Goal: Task Accomplishment & Management: Manage account settings

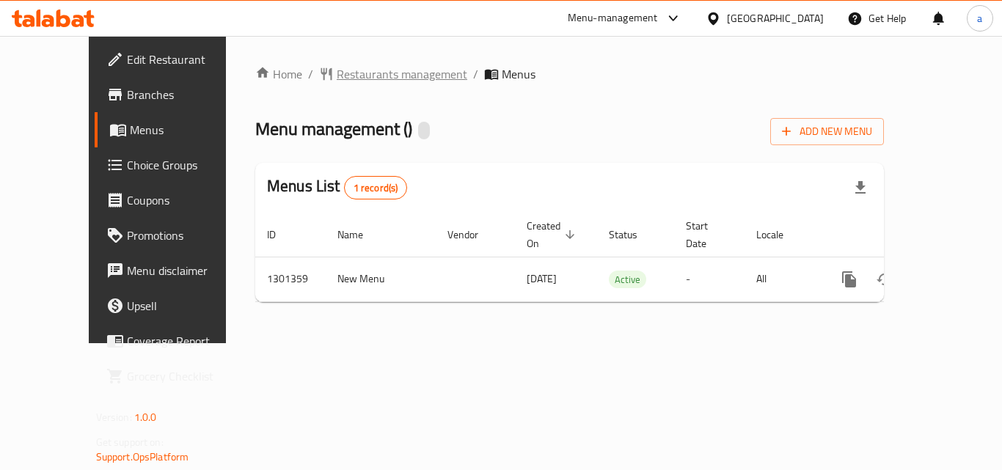
click at [337, 67] on span "Restaurants management" at bounding box center [402, 74] width 131 height 18
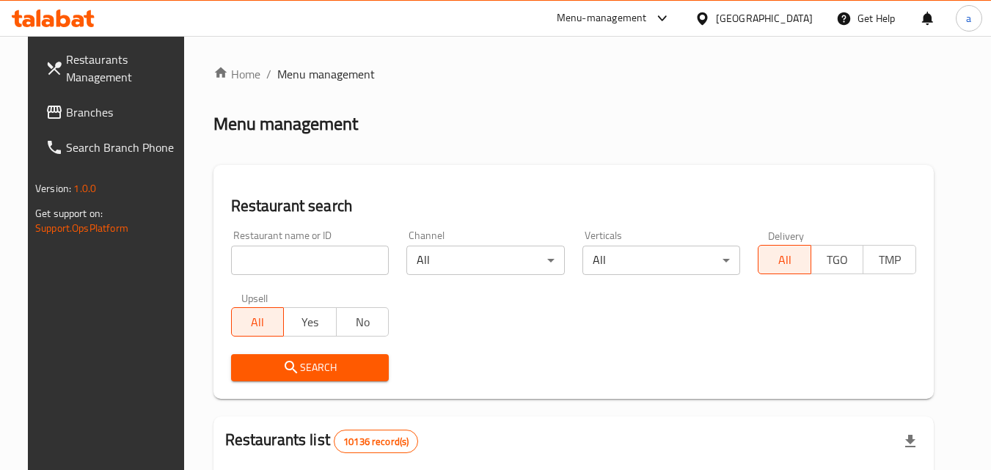
click at [301, 258] on input "search" at bounding box center [310, 260] width 159 height 29
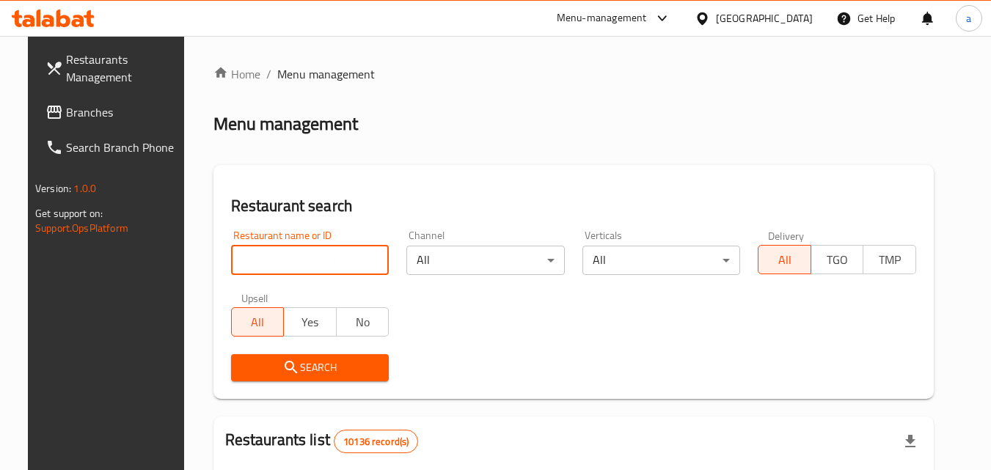
paste input "701999"
type input "701999"
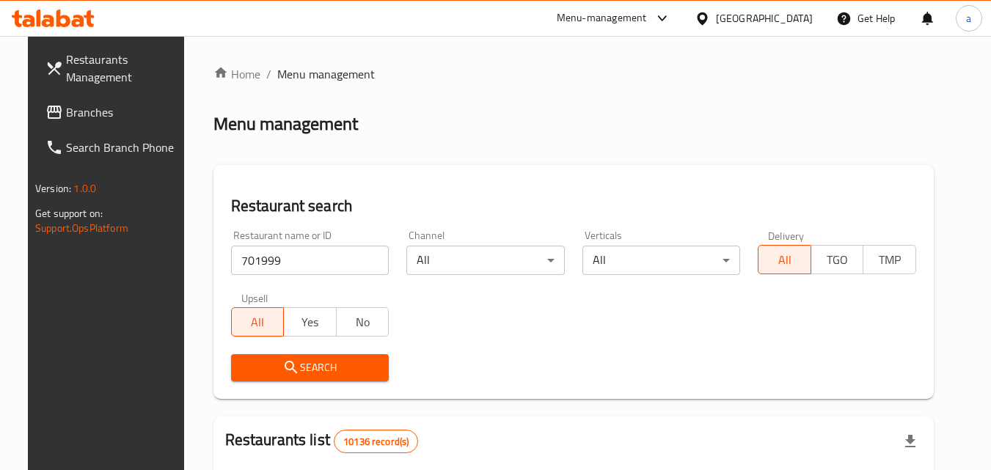
click at [305, 363] on span "Search" at bounding box center [310, 368] width 135 height 18
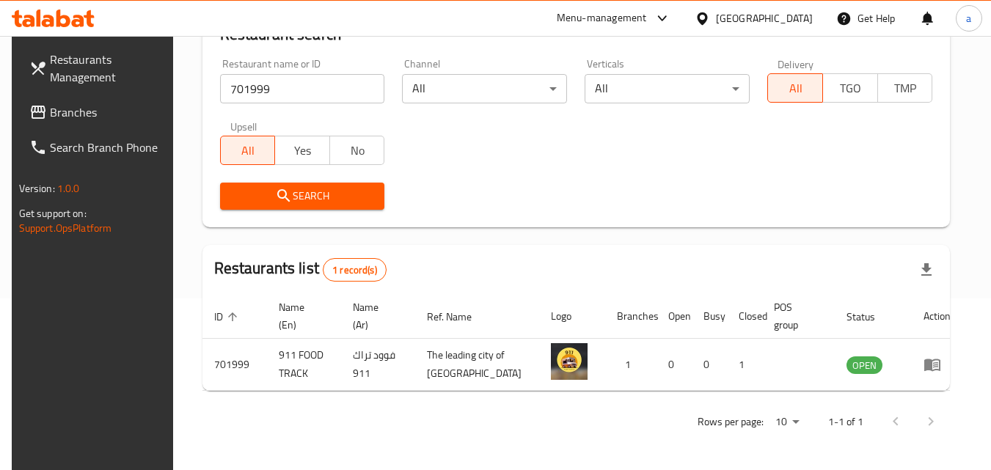
scroll to position [172, 0]
click at [710, 13] on icon at bounding box center [702, 18] width 15 height 15
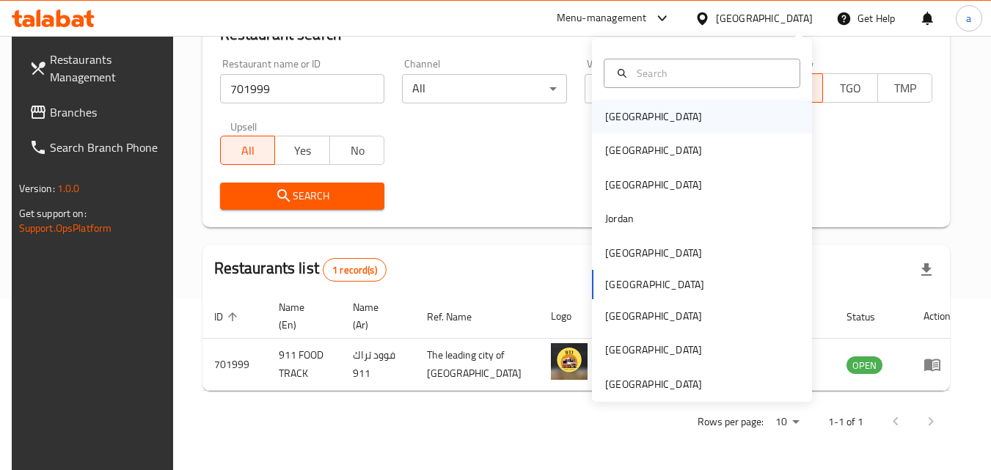
click at [673, 118] on div "[GEOGRAPHIC_DATA]" at bounding box center [702, 117] width 220 height 34
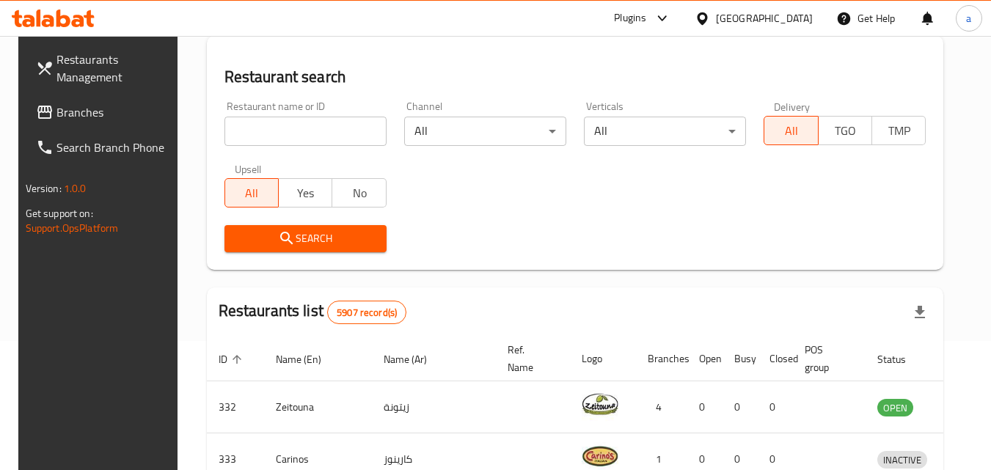
scroll to position [172, 0]
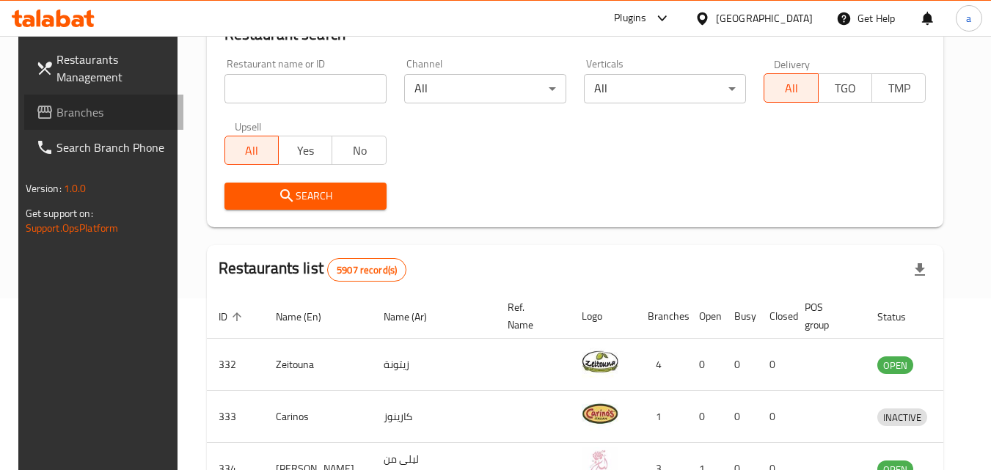
click at [87, 117] on span "Branches" at bounding box center [115, 112] width 116 height 18
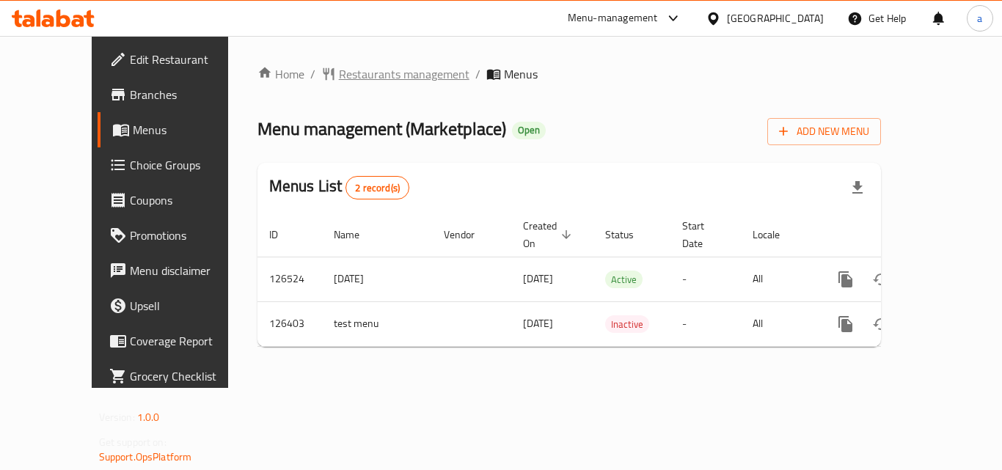
click at [339, 73] on span "Restaurants management" at bounding box center [404, 74] width 131 height 18
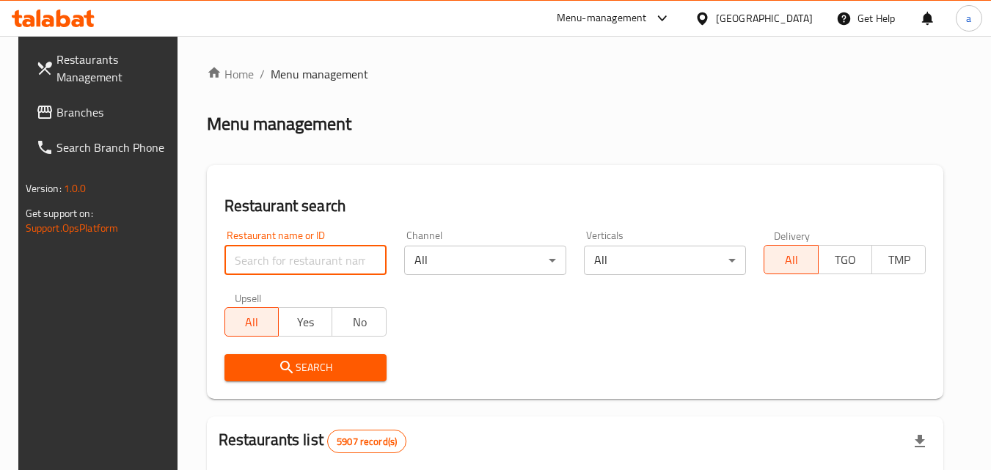
paste input "609026"
type input "609026"
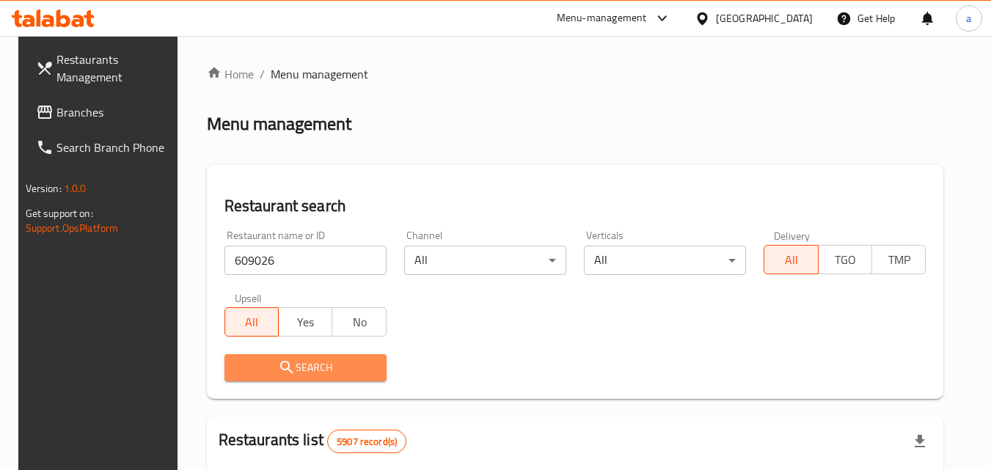
click at [316, 360] on span "Search" at bounding box center [305, 368] width 139 height 18
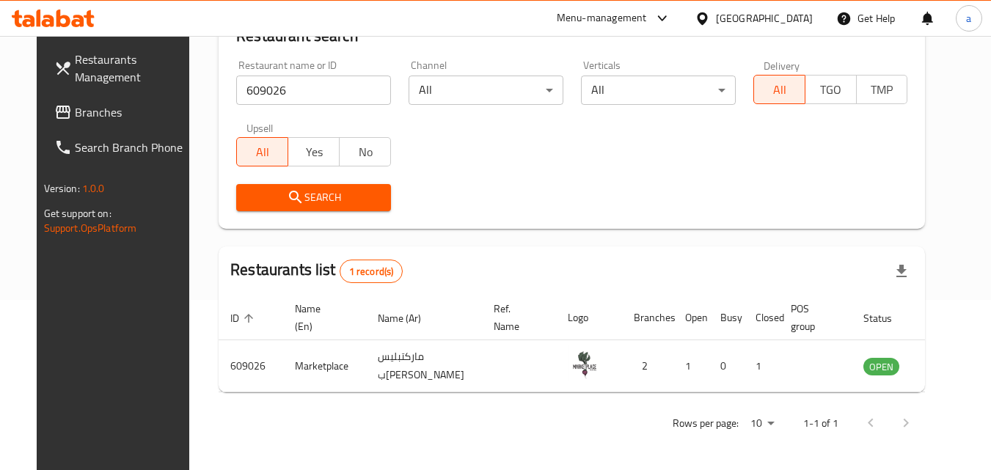
scroll to position [172, 0]
click at [798, 10] on div "[GEOGRAPHIC_DATA]" at bounding box center [764, 18] width 97 height 16
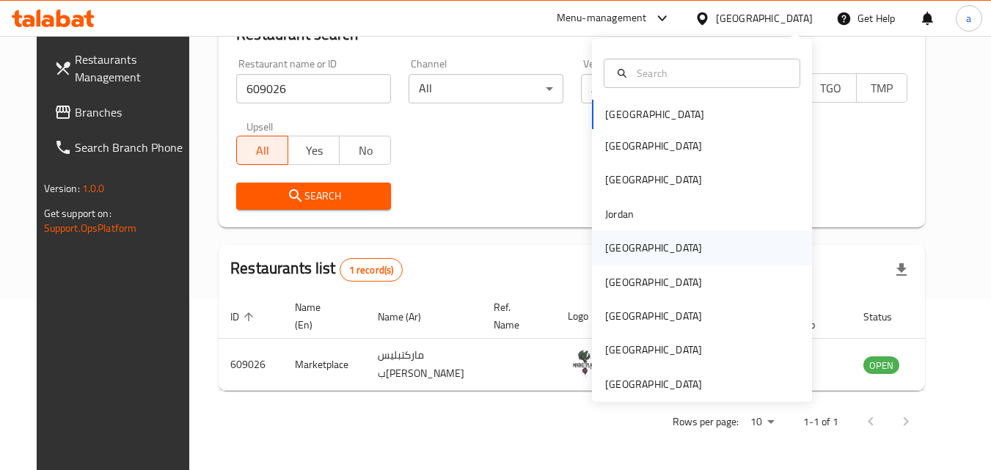
click at [644, 245] on div "Kuwait" at bounding box center [702, 248] width 220 height 34
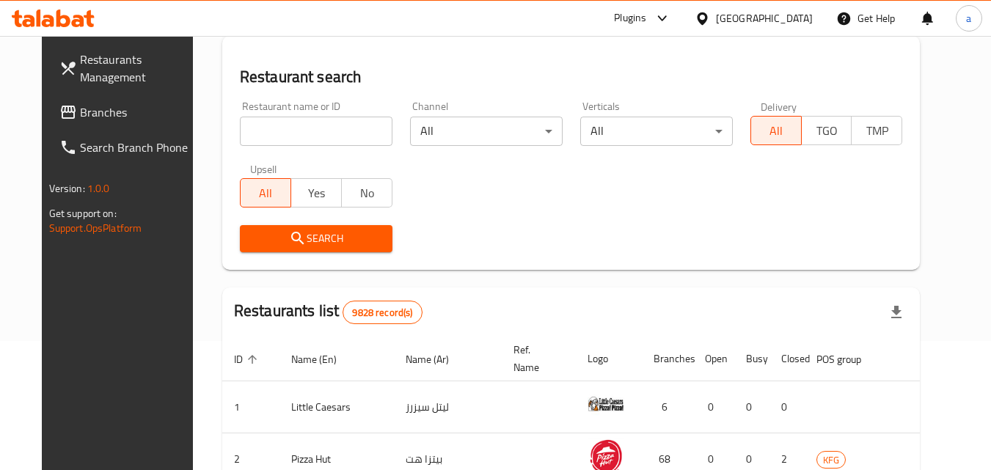
scroll to position [172, 0]
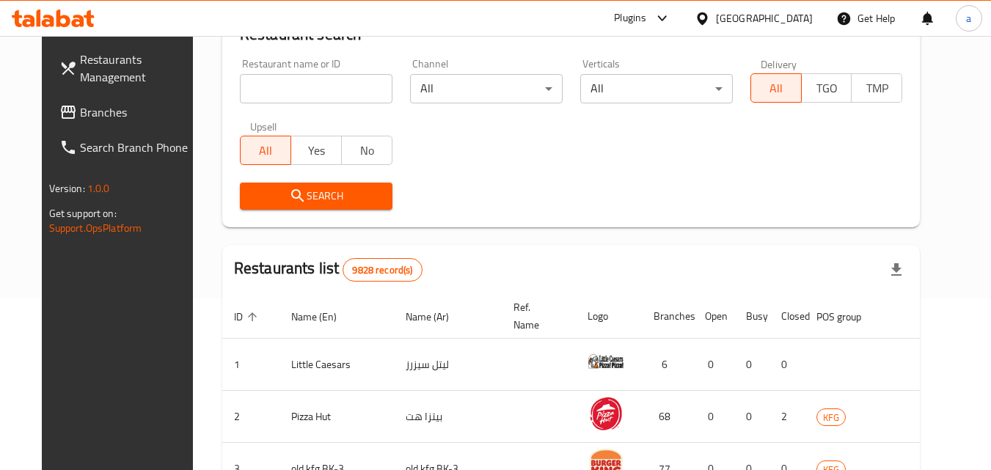
click at [155, 114] on link "Branches" at bounding box center [128, 112] width 160 height 35
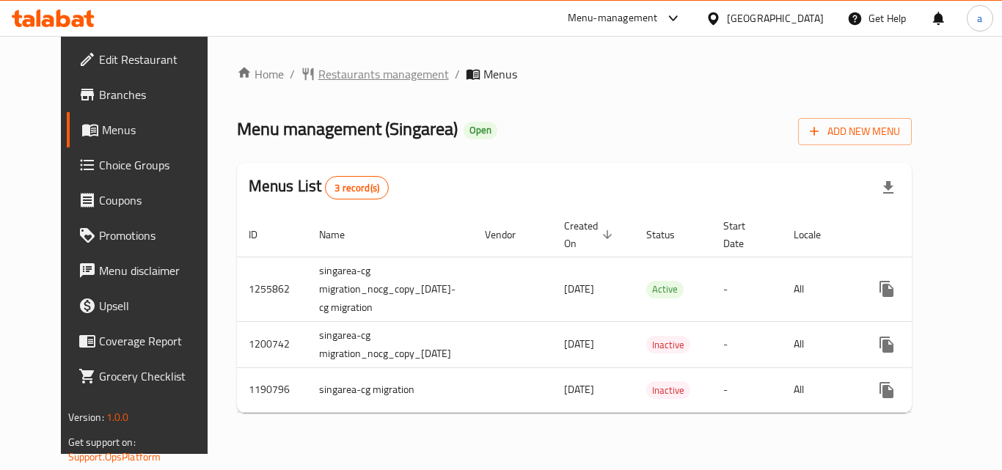
click at [337, 69] on span "Restaurants management" at bounding box center [383, 74] width 131 height 18
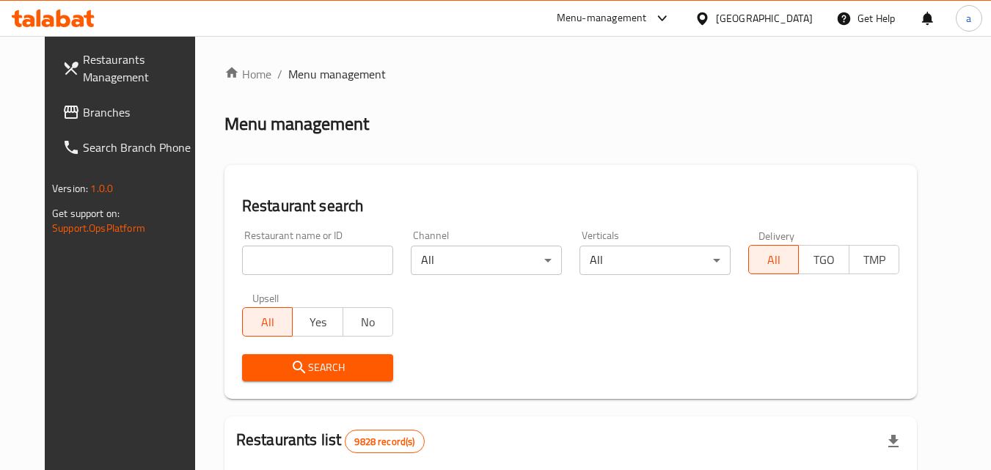
click at [272, 274] on input "search" at bounding box center [317, 260] width 151 height 29
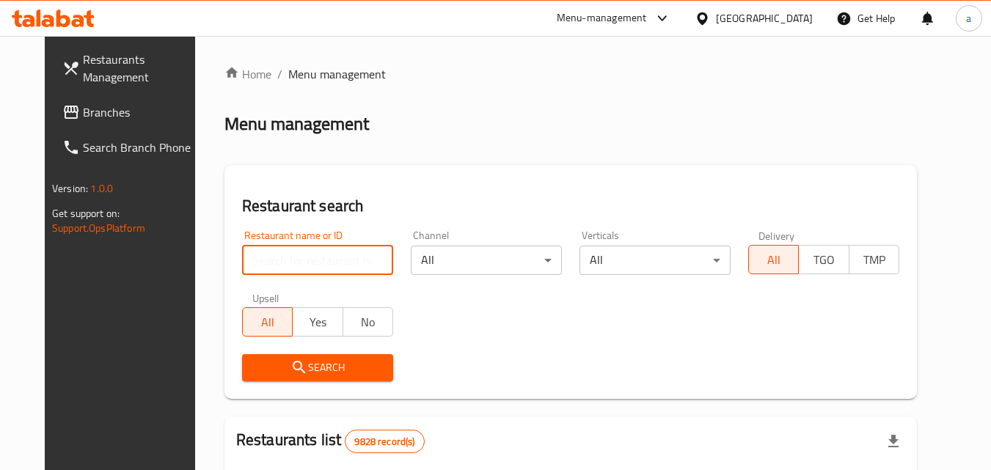
paste input "623221"
type input "623221"
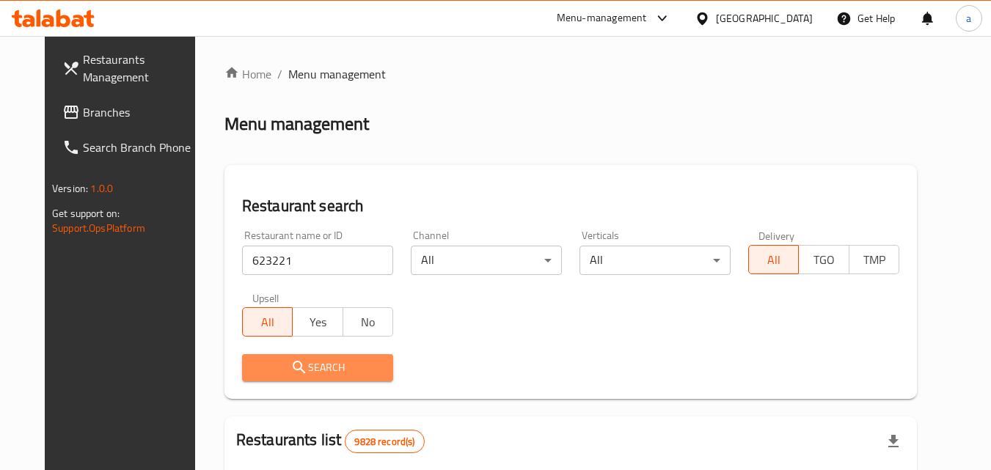
click at [303, 362] on span "Search" at bounding box center [318, 368] width 128 height 18
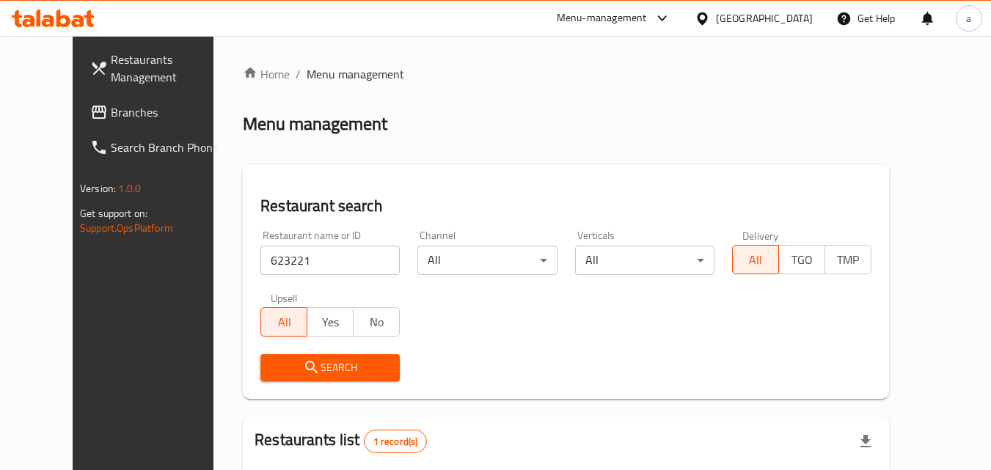
click at [789, 8] on div "[GEOGRAPHIC_DATA]" at bounding box center [754, 18] width 142 height 35
click at [793, 17] on div "[GEOGRAPHIC_DATA]" at bounding box center [764, 18] width 97 height 16
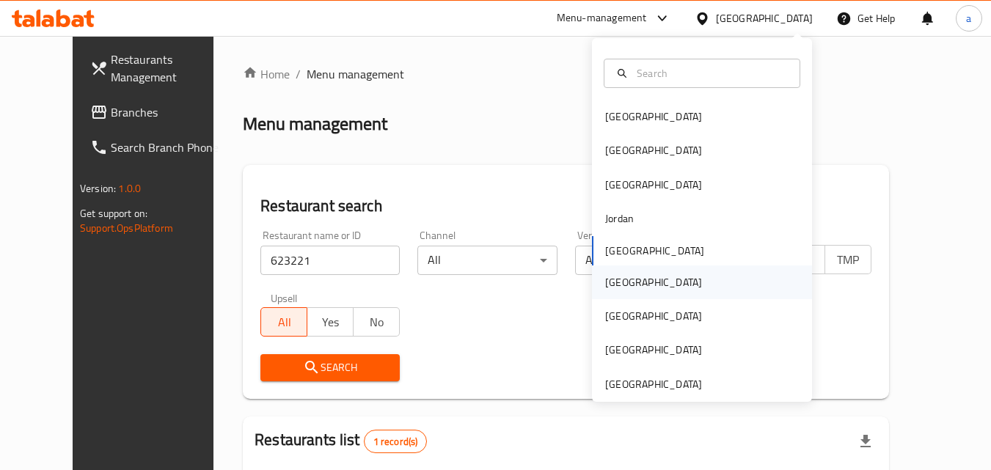
click at [658, 284] on div "[GEOGRAPHIC_DATA]" at bounding box center [702, 283] width 220 height 34
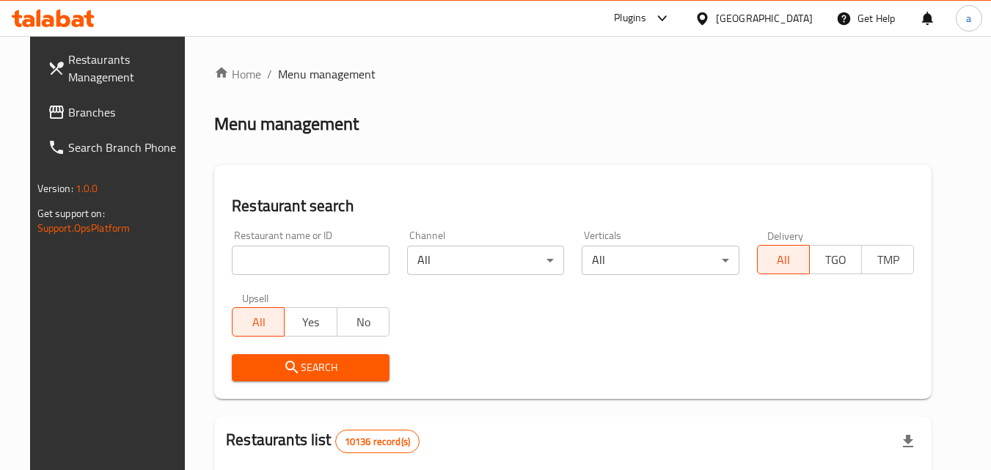
click at [77, 116] on span "Branches" at bounding box center [126, 112] width 116 height 18
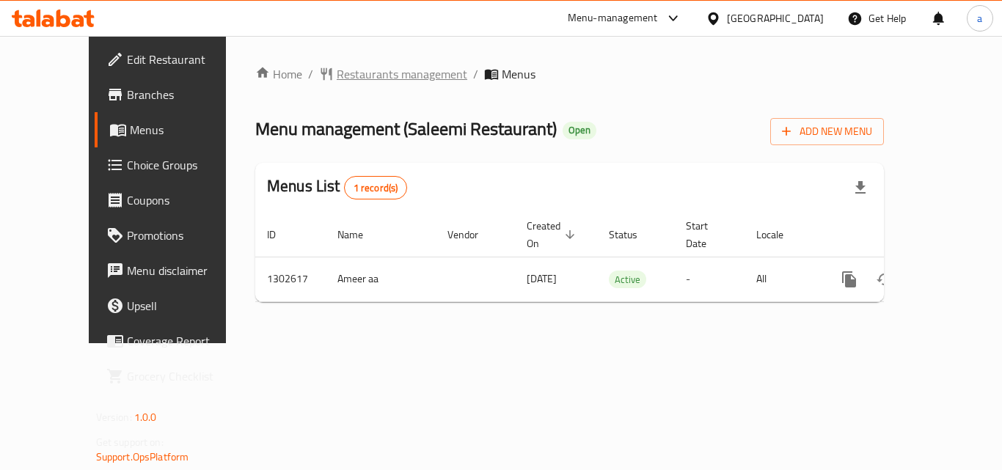
click at [337, 71] on span "Restaurants management" at bounding box center [402, 74] width 131 height 18
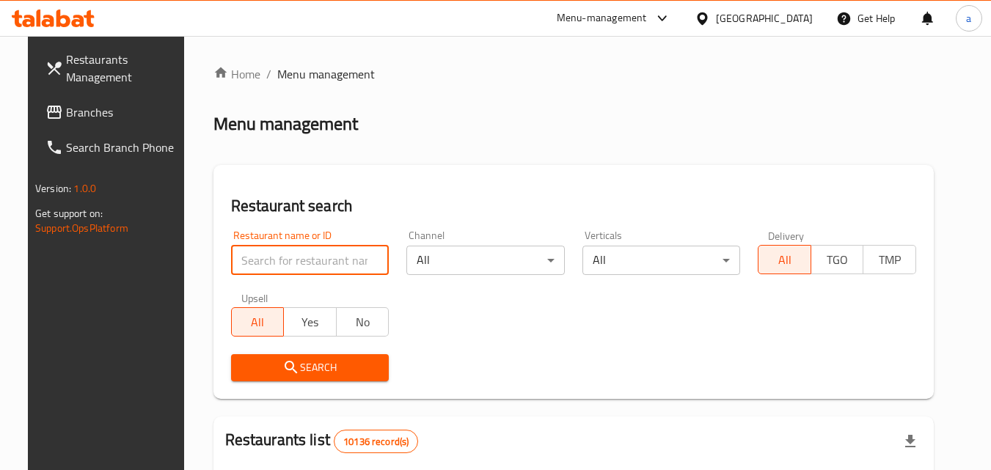
click at [311, 258] on input "search" at bounding box center [310, 260] width 159 height 29
paste input "702476"
type input "702476"
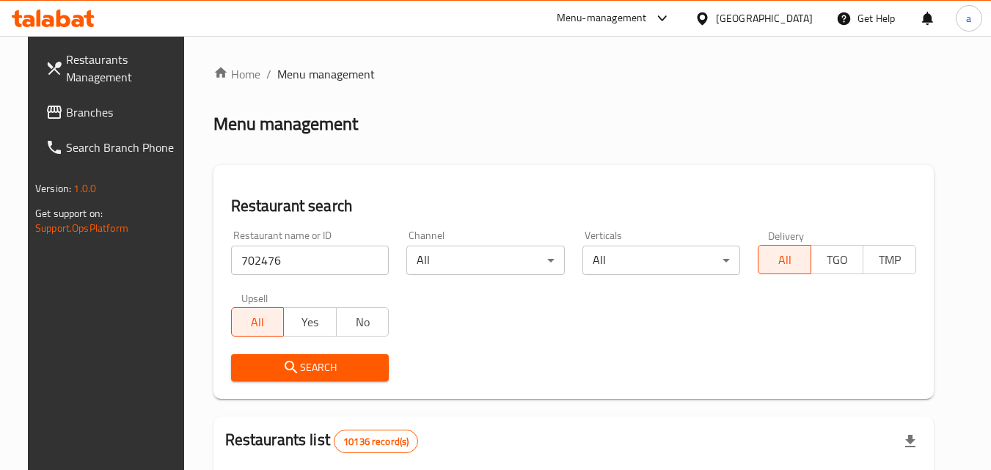
click at [316, 365] on span "Search" at bounding box center [310, 368] width 135 height 18
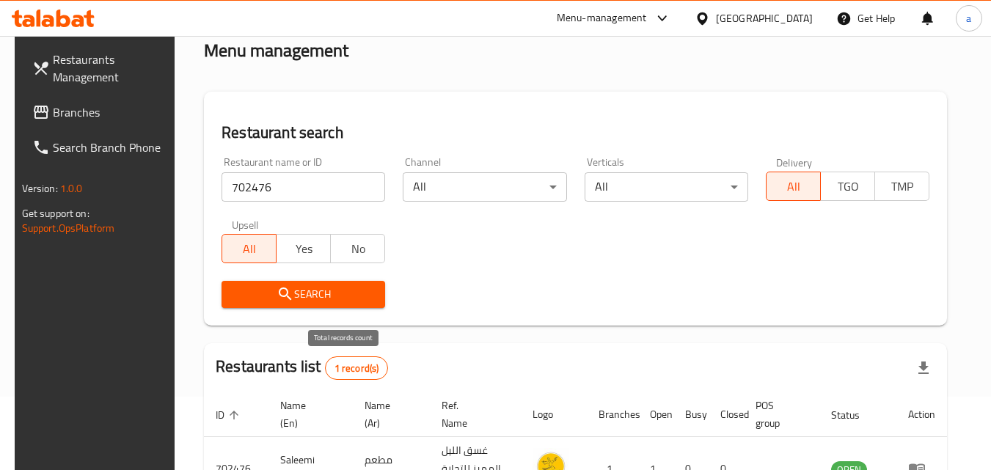
scroll to position [147, 0]
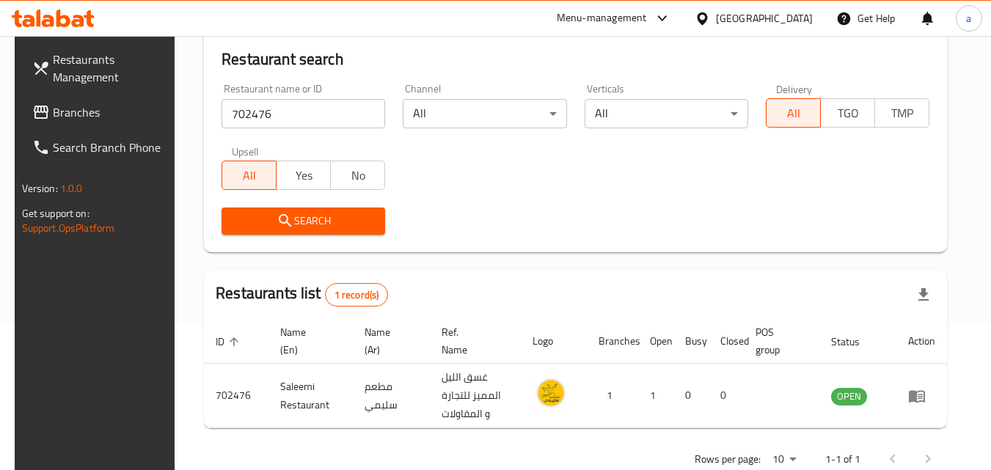
click at [810, 14] on div "[GEOGRAPHIC_DATA]" at bounding box center [764, 18] width 97 height 16
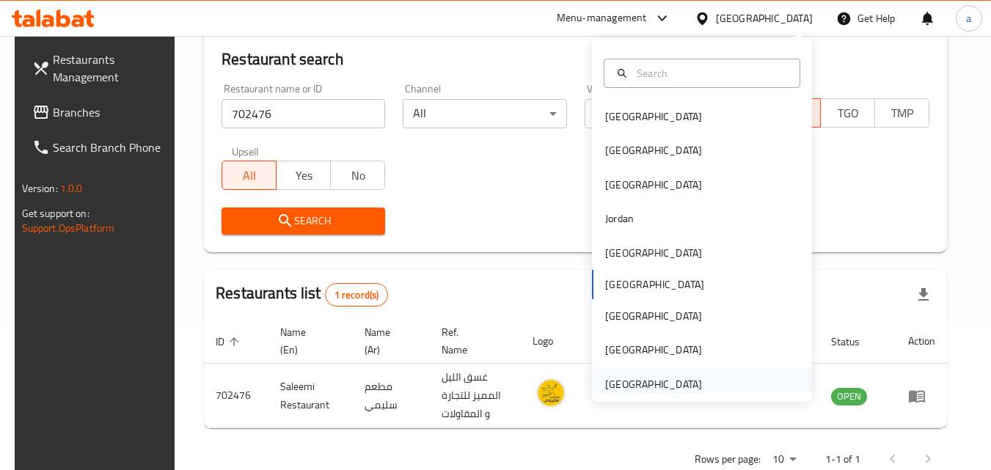
click at [633, 374] on div "[GEOGRAPHIC_DATA]" at bounding box center [654, 385] width 120 height 34
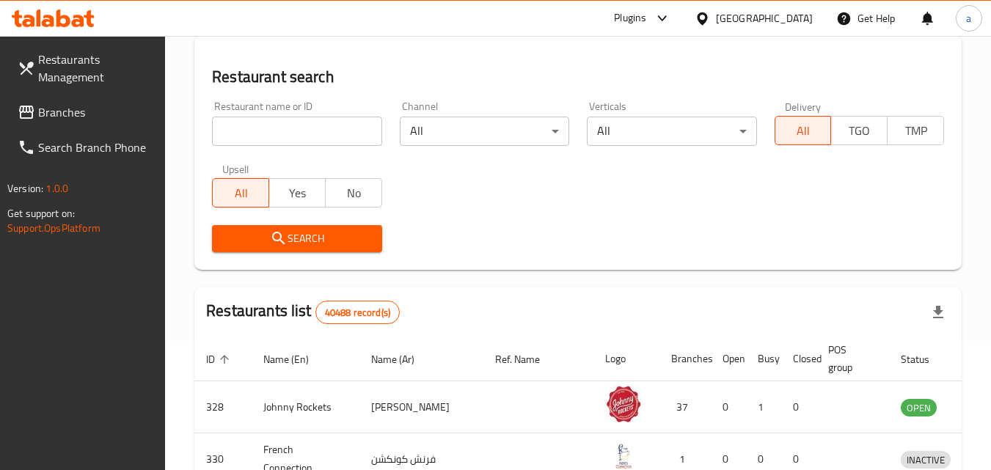
scroll to position [147, 0]
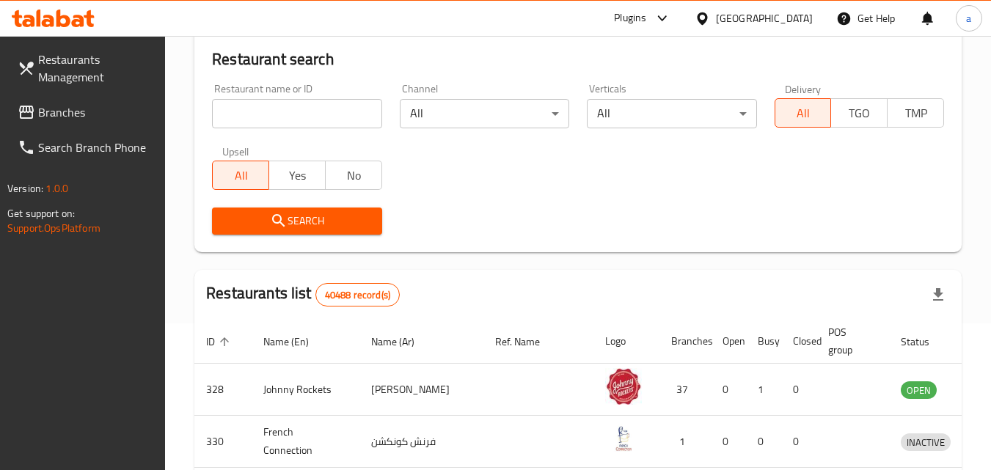
click at [130, 119] on span "Branches" at bounding box center [96, 112] width 116 height 18
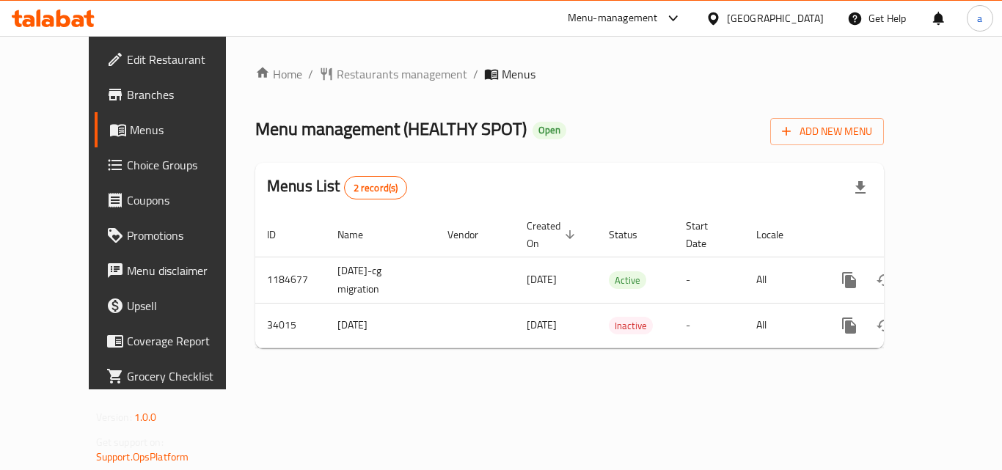
click at [127, 65] on span "Edit Restaurant" at bounding box center [185, 60] width 117 height 18
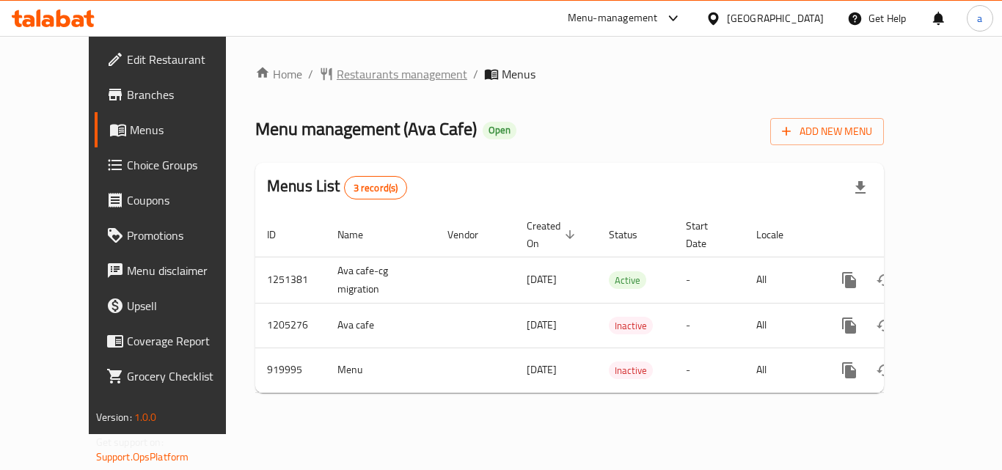
click at [337, 69] on span "Restaurants management" at bounding box center [402, 74] width 131 height 18
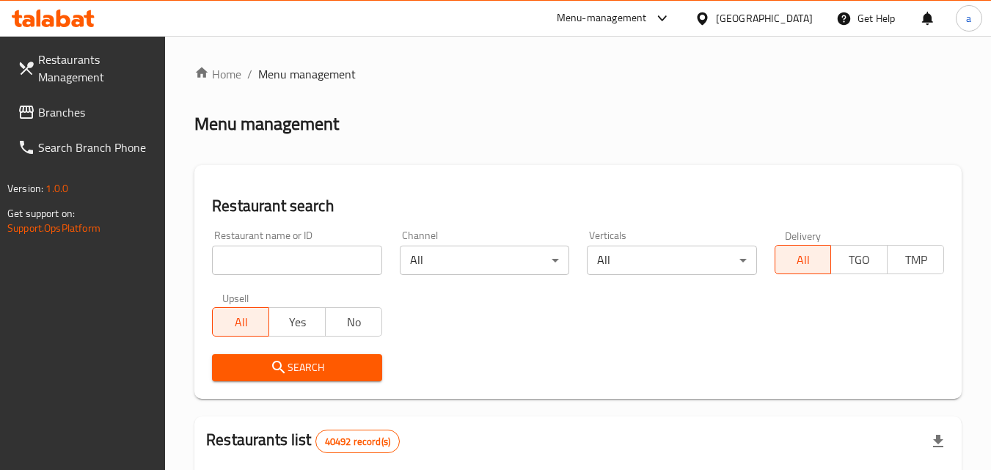
click at [262, 255] on input "search" at bounding box center [297, 260] width 170 height 29
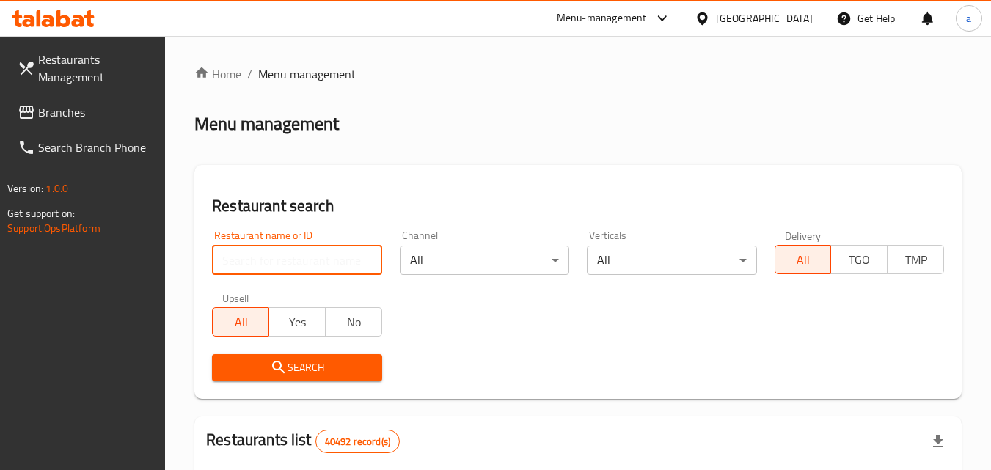
paste input "658737"
type input "658737"
click button "Search" at bounding box center [297, 367] width 170 height 27
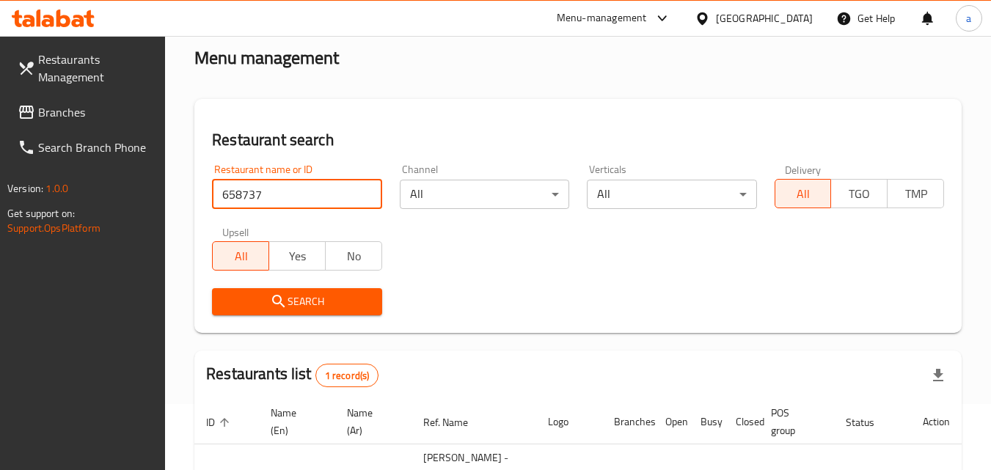
scroll to position [184, 0]
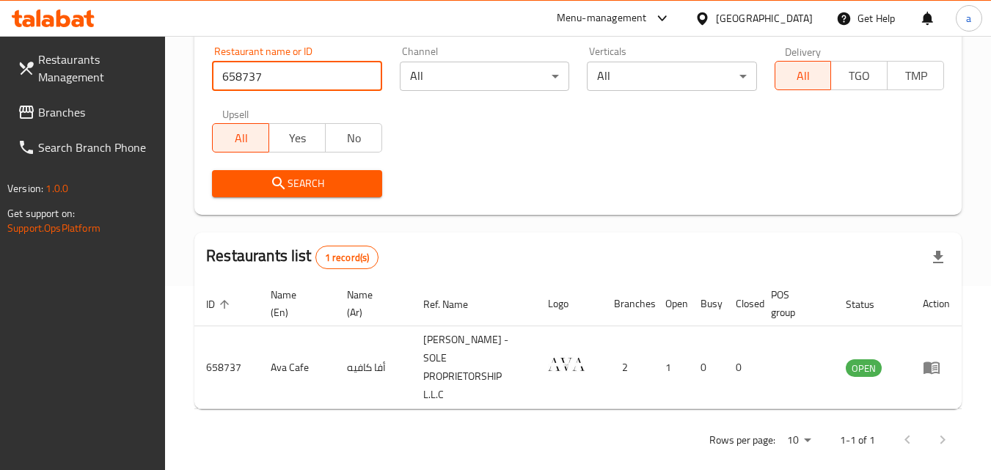
click at [370, 75] on input "658737" at bounding box center [297, 76] width 170 height 29
click at [361, 75] on input "658737" at bounding box center [297, 76] width 170 height 29
click at [318, 93] on div "Restaurant name or ID Restaurant name or ID" at bounding box center [296, 68] width 187 height 62
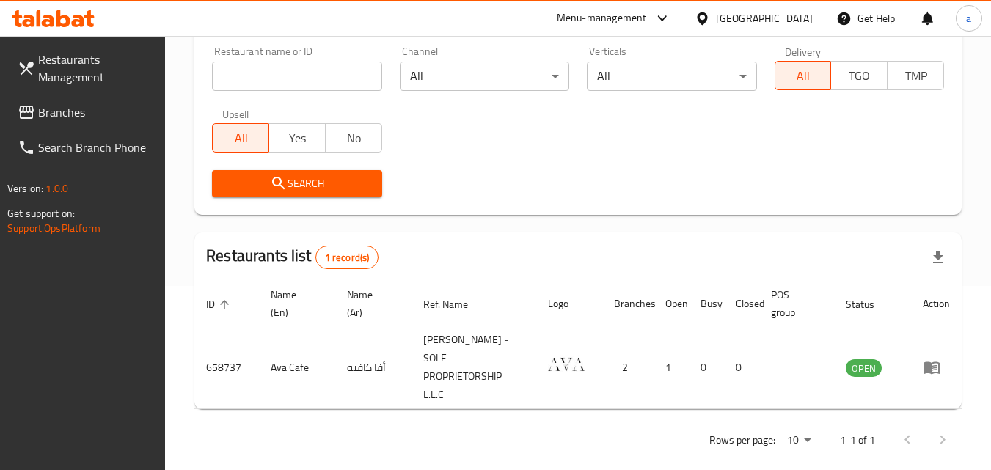
click at [798, 27] on div "[GEOGRAPHIC_DATA]" at bounding box center [754, 18] width 142 height 35
click at [771, 18] on div "[GEOGRAPHIC_DATA]" at bounding box center [764, 18] width 97 height 16
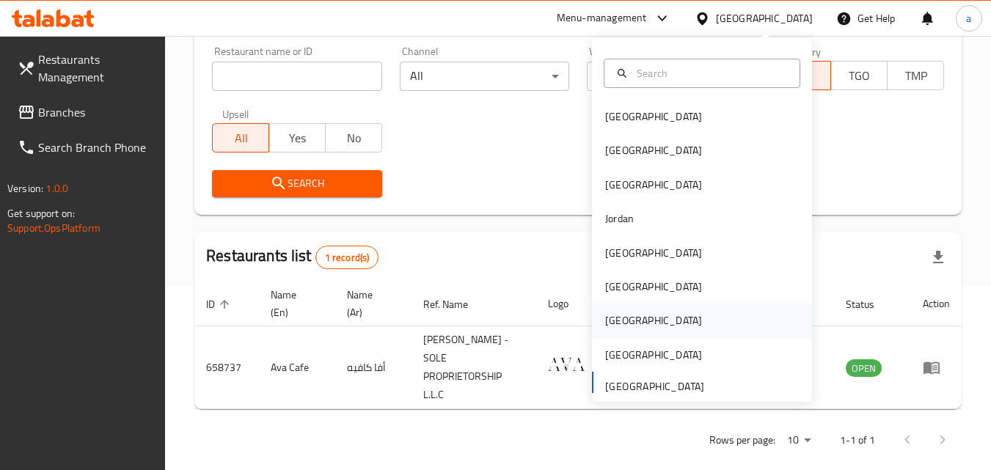
click at [619, 317] on div "[GEOGRAPHIC_DATA]" at bounding box center [653, 321] width 97 height 16
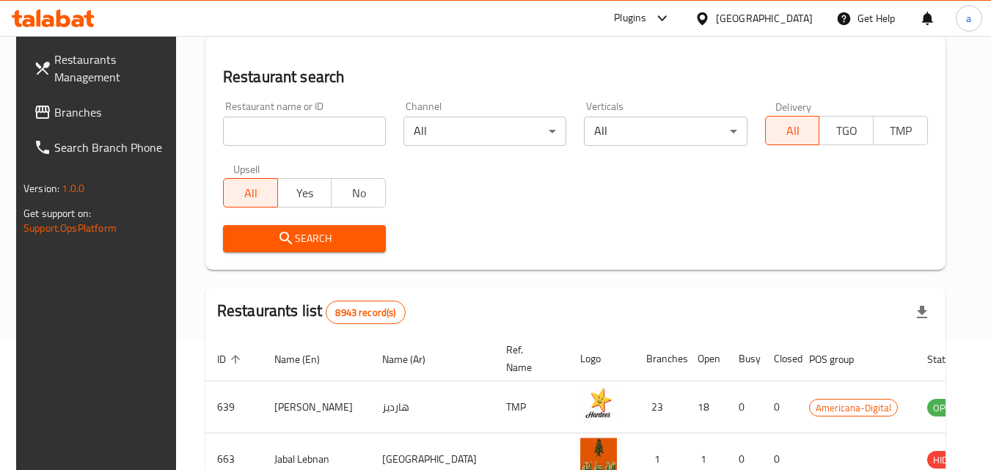
scroll to position [184, 0]
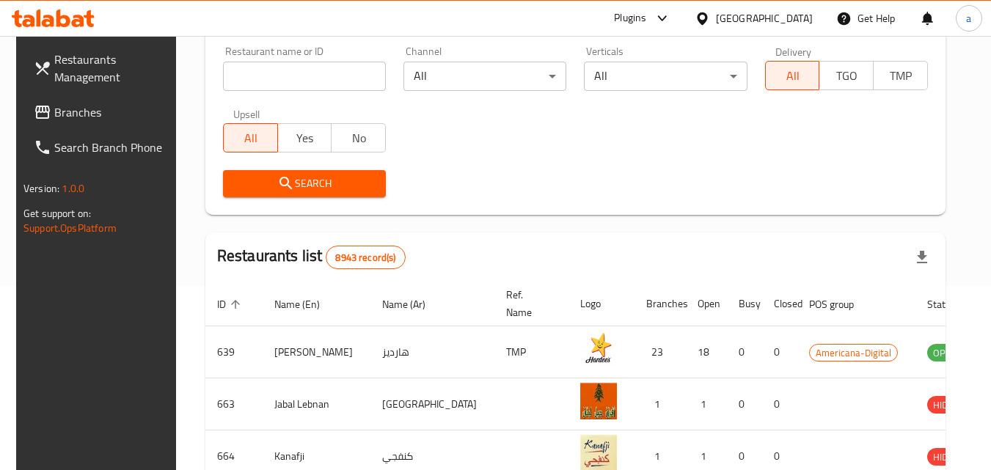
click at [54, 111] on span "Branches" at bounding box center [112, 112] width 116 height 18
